Goal: Information Seeking & Learning: Learn about a topic

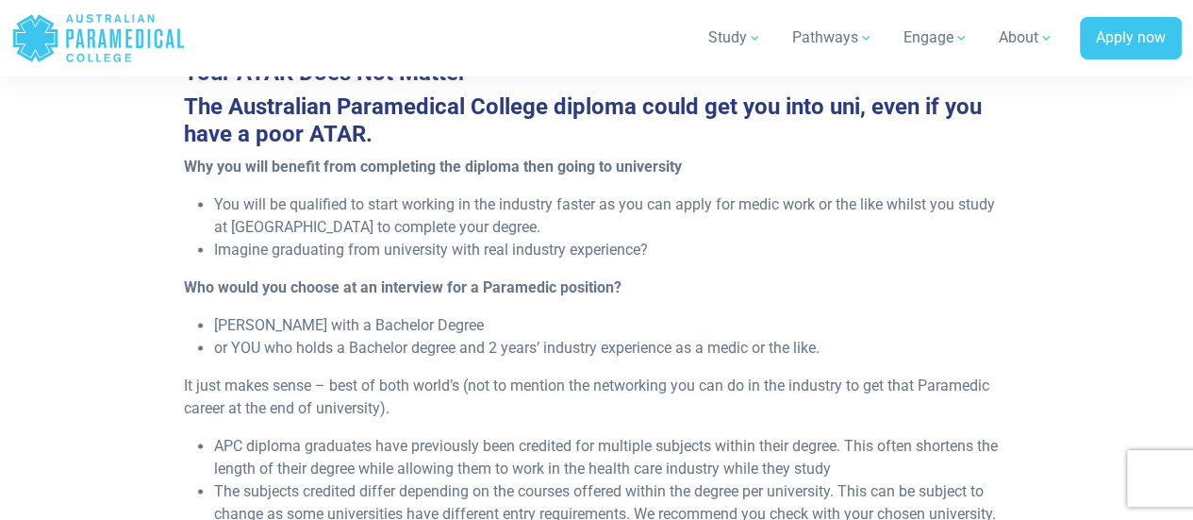
scroll to position [948, 0]
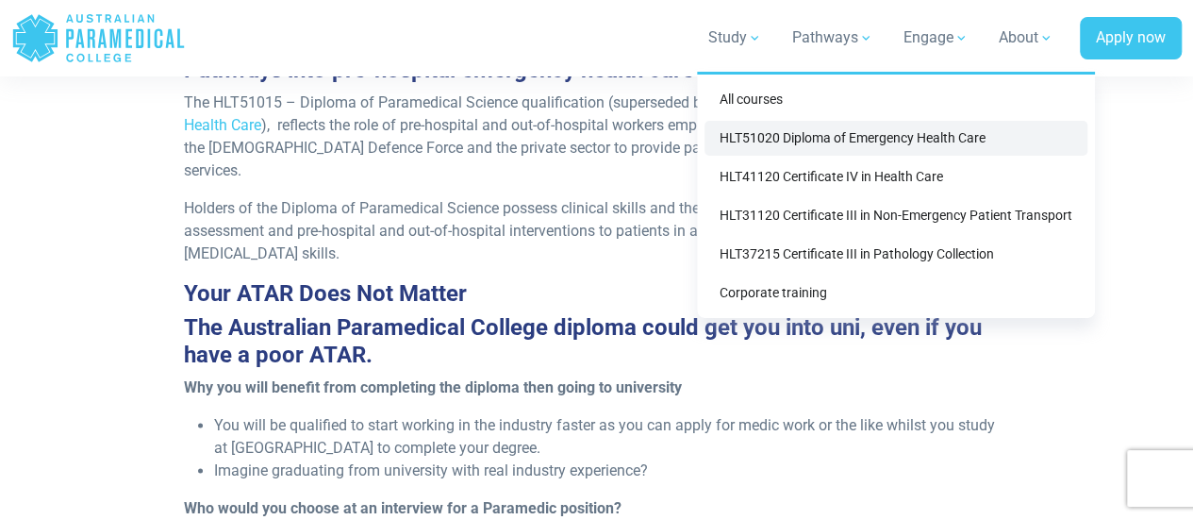
click at [760, 134] on link "HLT51020 Diploma of Emergency Health Care" at bounding box center [895, 138] width 383 height 35
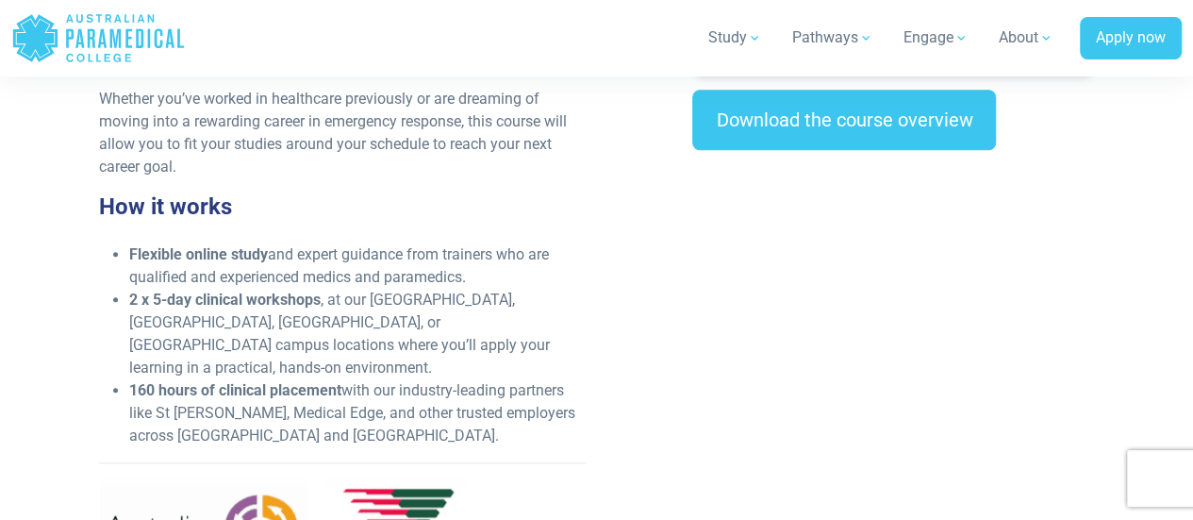
scroll to position [842, 0]
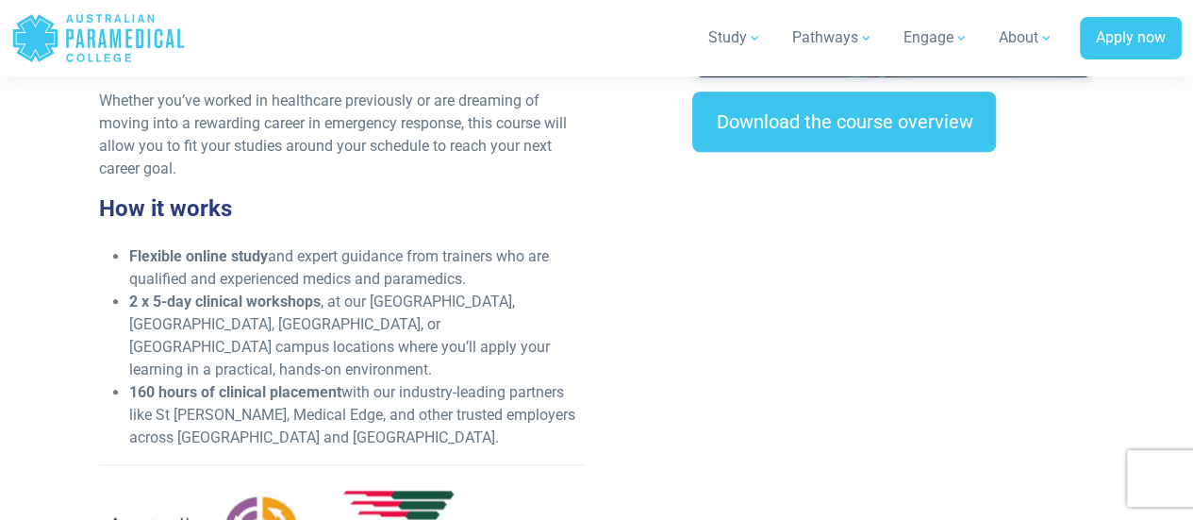
click at [530, 381] on li "160 hours of clinical placement with our industry-leading partners like [GEOGRA…" at bounding box center [356, 415] width 455 height 68
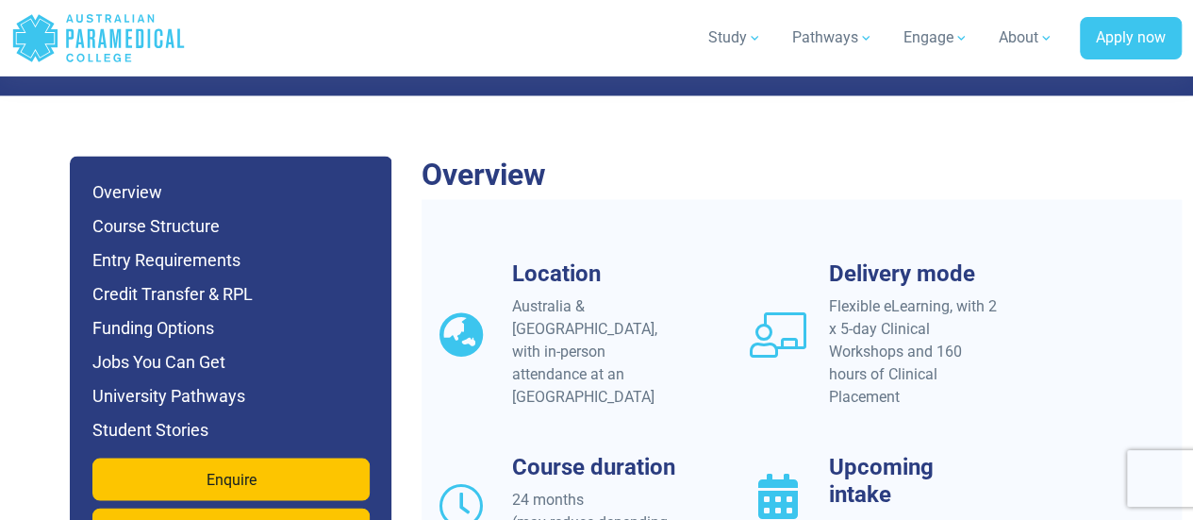
scroll to position [1731, 0]
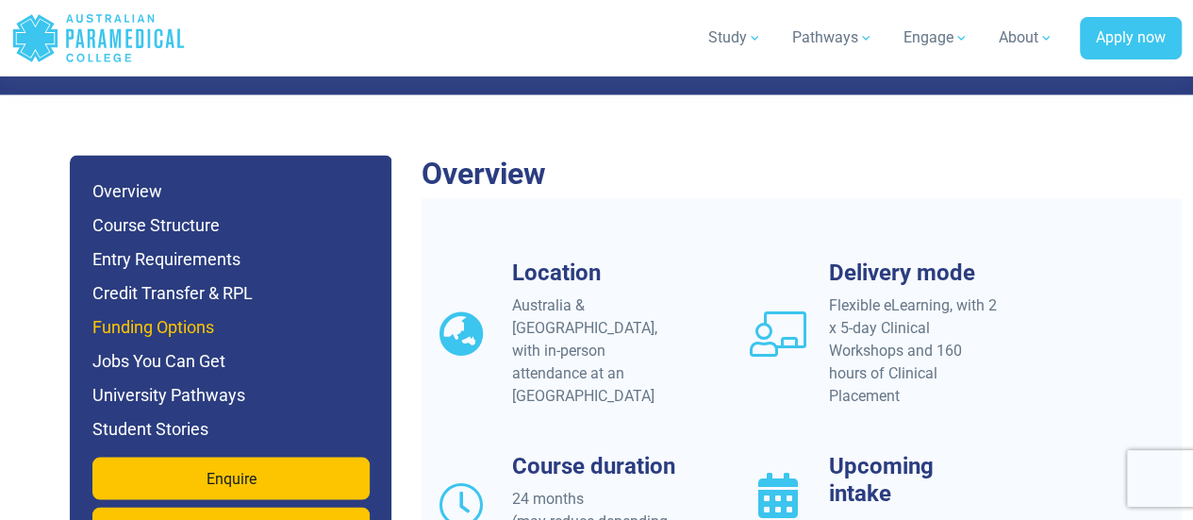
click at [206, 313] on h6 "Funding Options" at bounding box center [230, 326] width 277 height 26
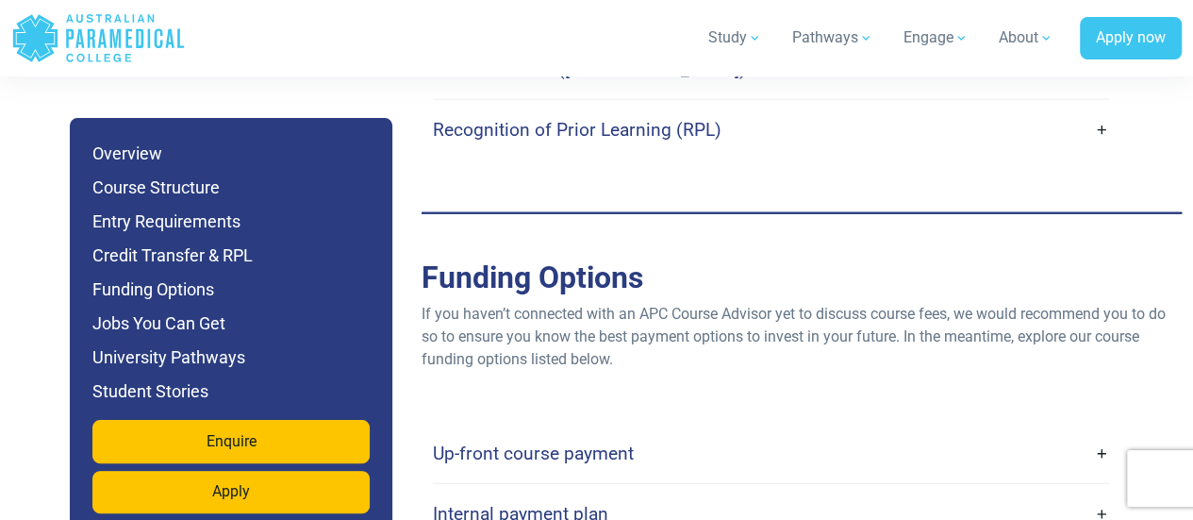
scroll to position [6072, 0]
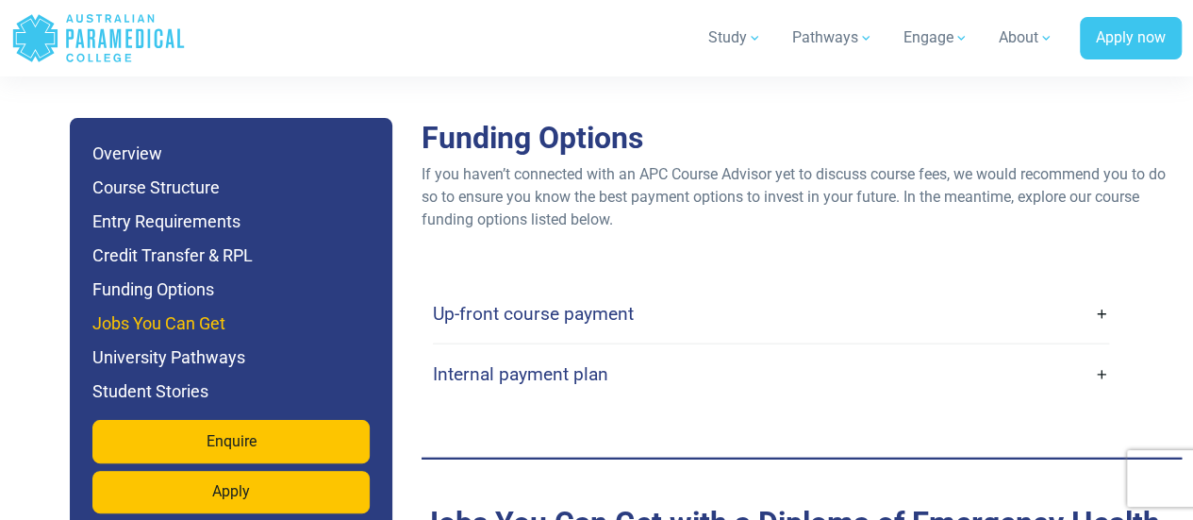
click at [290, 323] on h6 "Jobs You Can Get" at bounding box center [230, 323] width 277 height 26
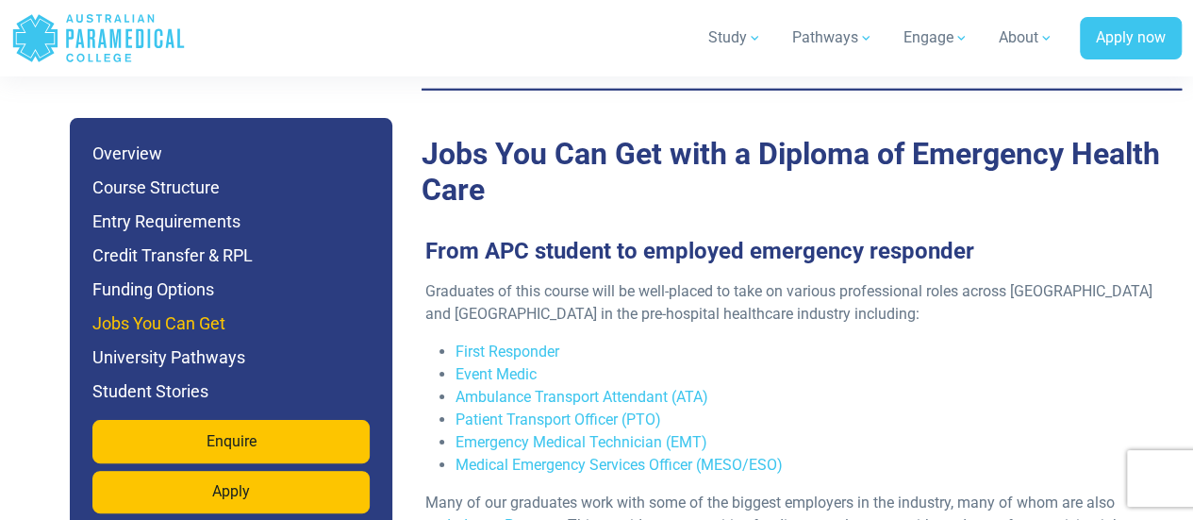
scroll to position [6456, 0]
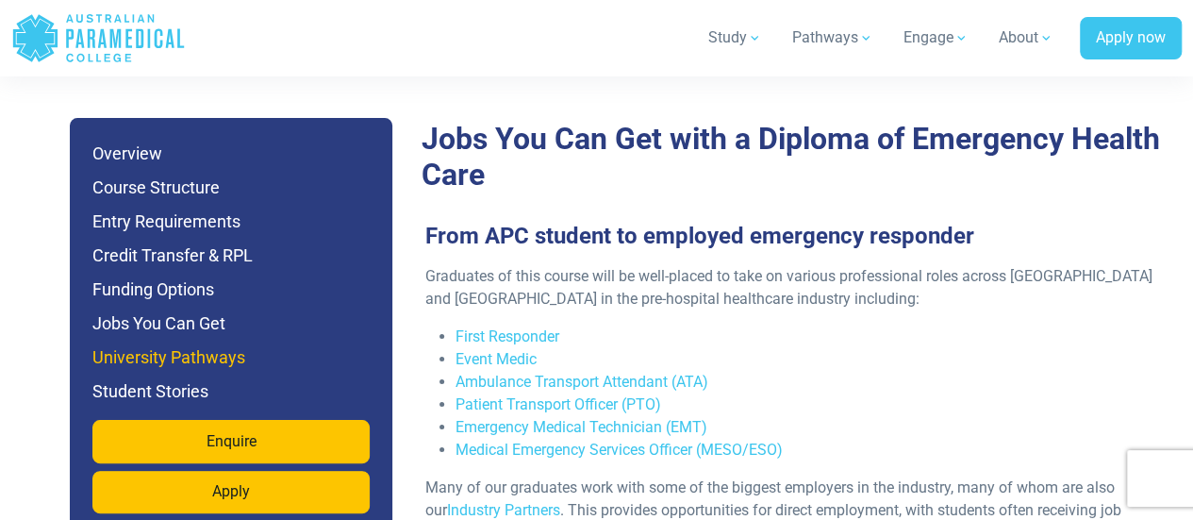
click at [275, 361] on h6 "University Pathways" at bounding box center [230, 357] width 277 height 26
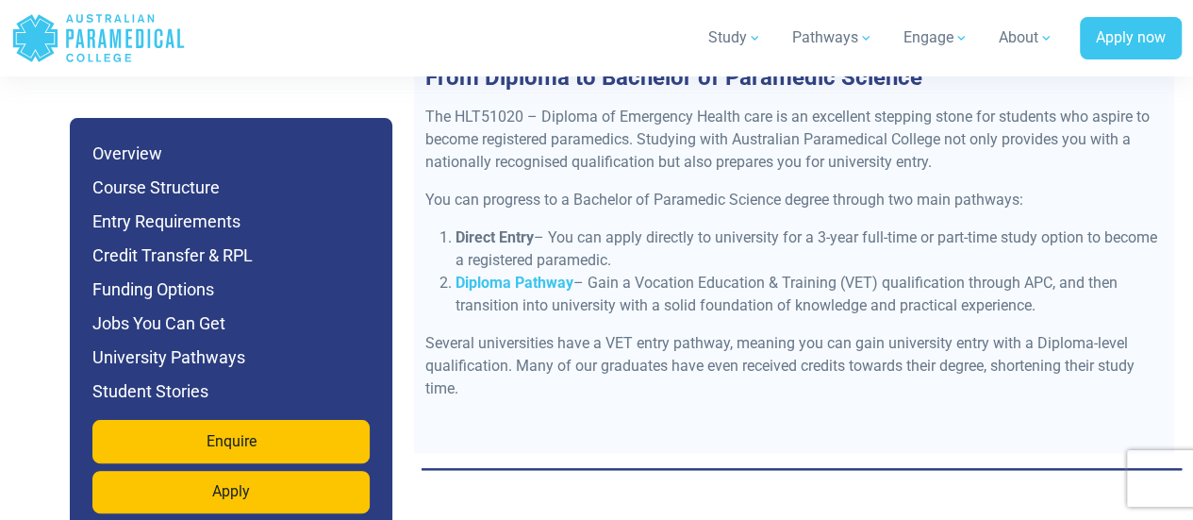
scroll to position [8041, 0]
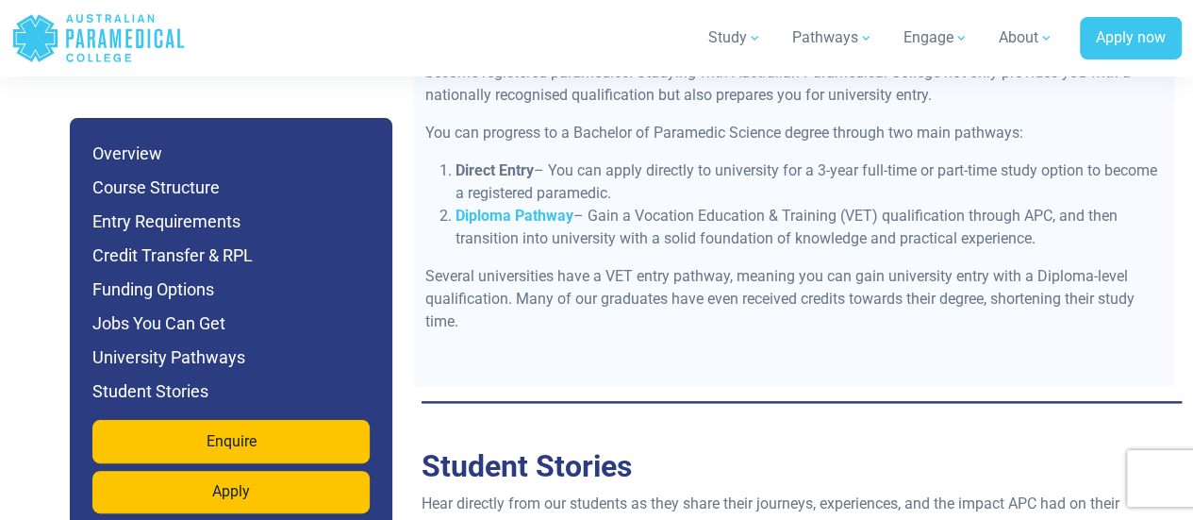
click at [689, 315] on div "The HLT51020 – Diploma of Emergency Health care is an excellent stepping stone …" at bounding box center [794, 212] width 760 height 347
